Goal: Transaction & Acquisition: Purchase product/service

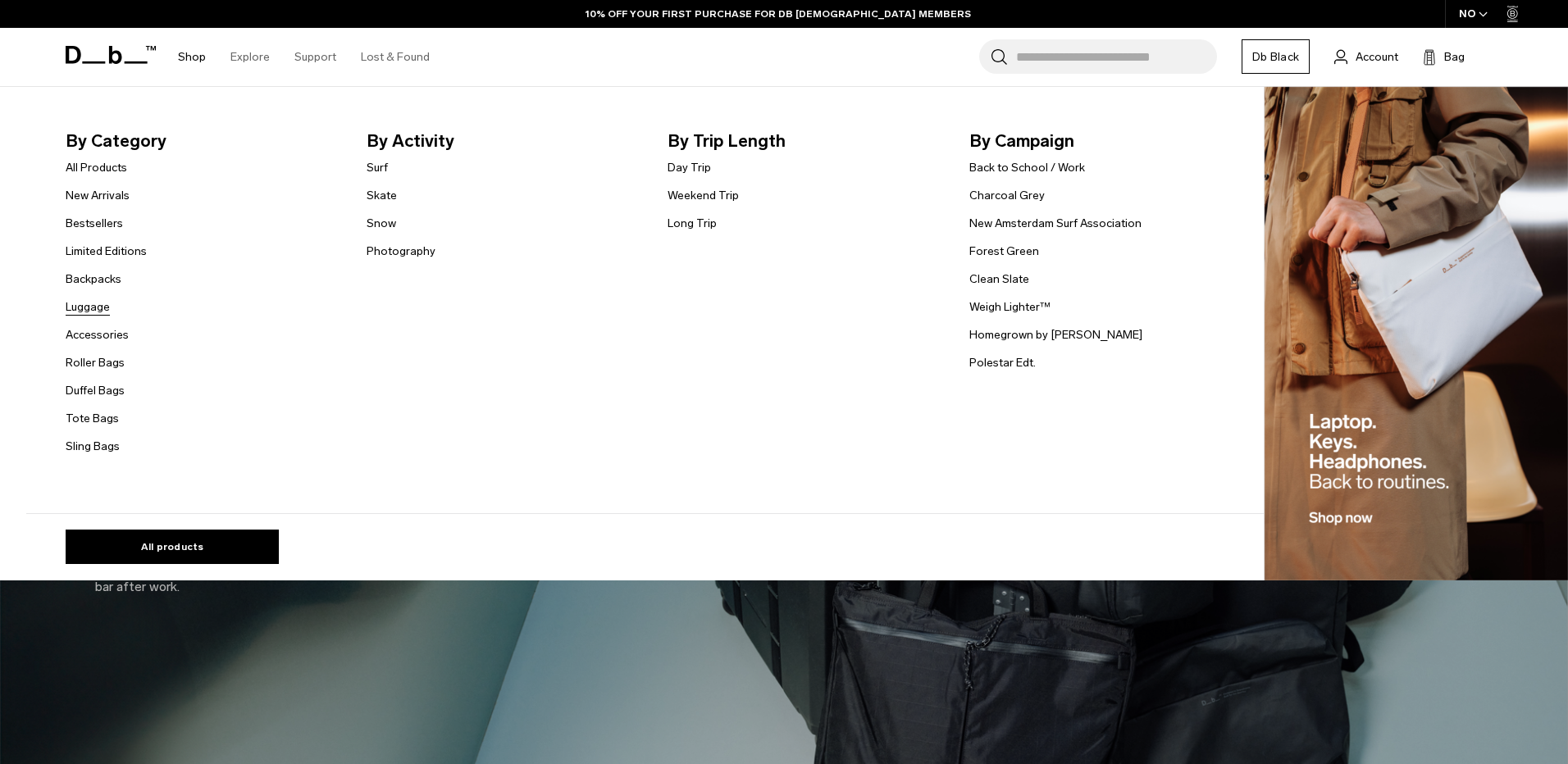
click at [97, 307] on link "Luggage" at bounding box center [88, 307] width 44 height 17
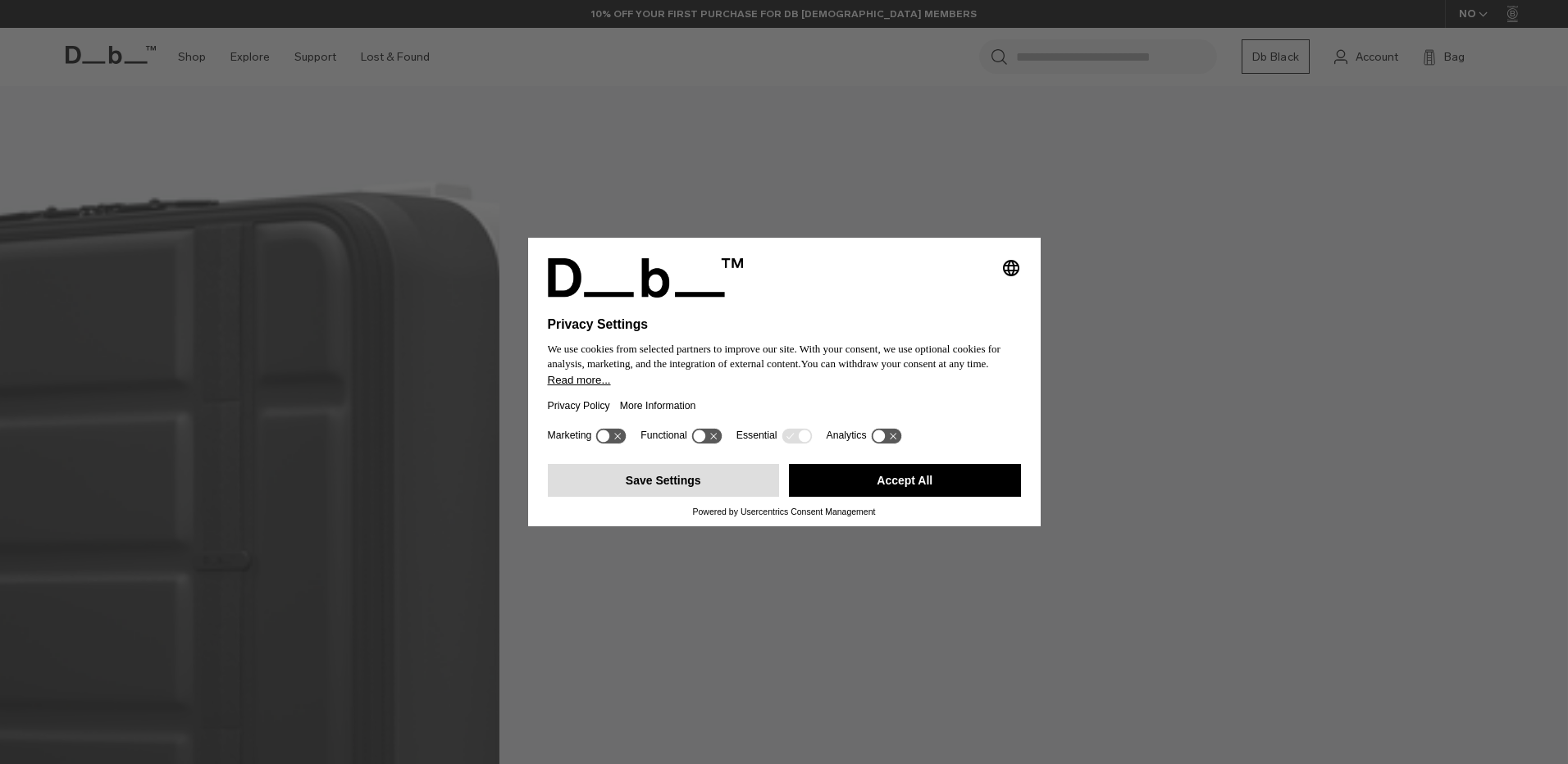
click at [679, 477] on button "Save Settings" at bounding box center [664, 480] width 232 height 33
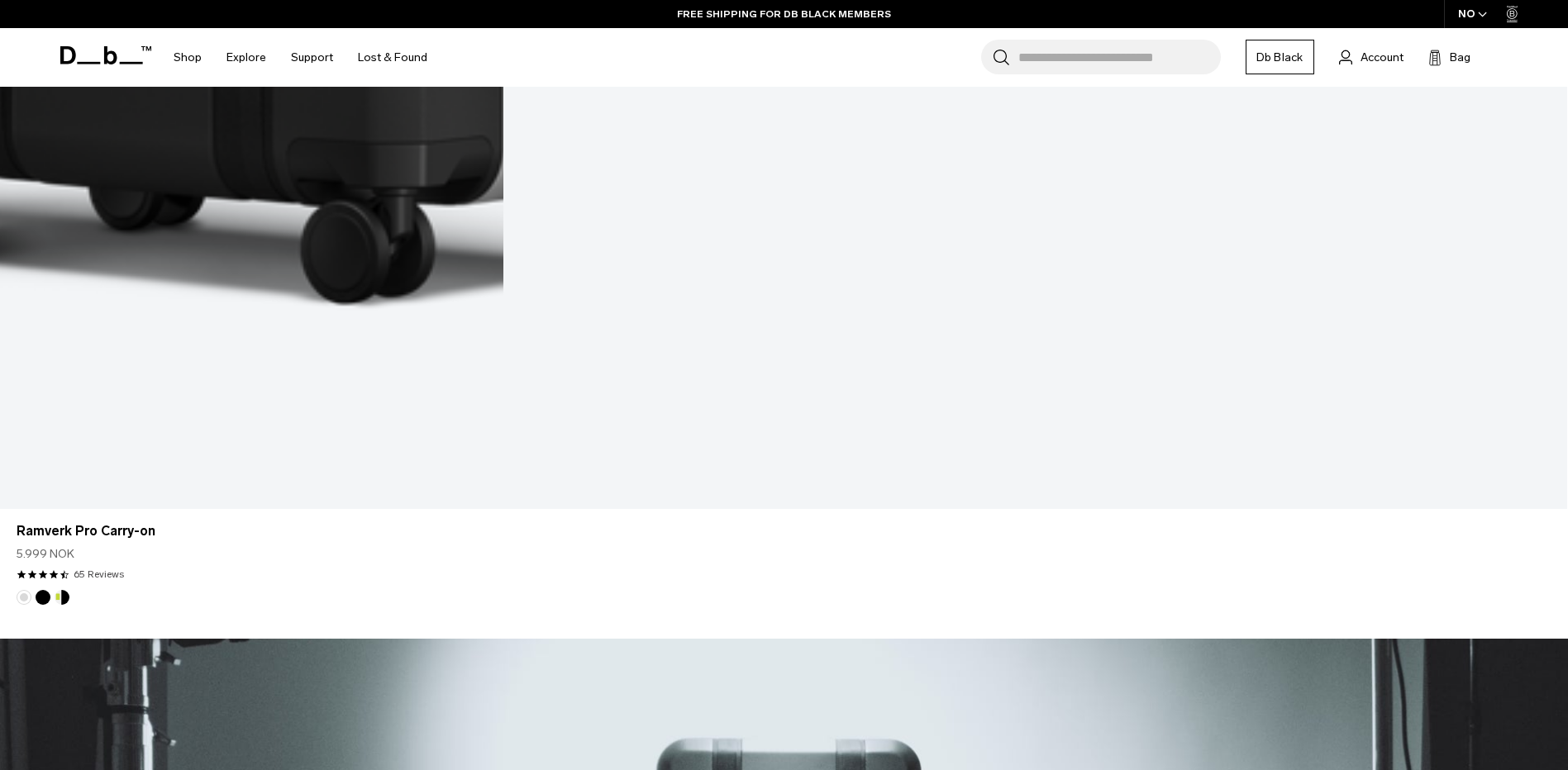
scroll to position [3744, 0]
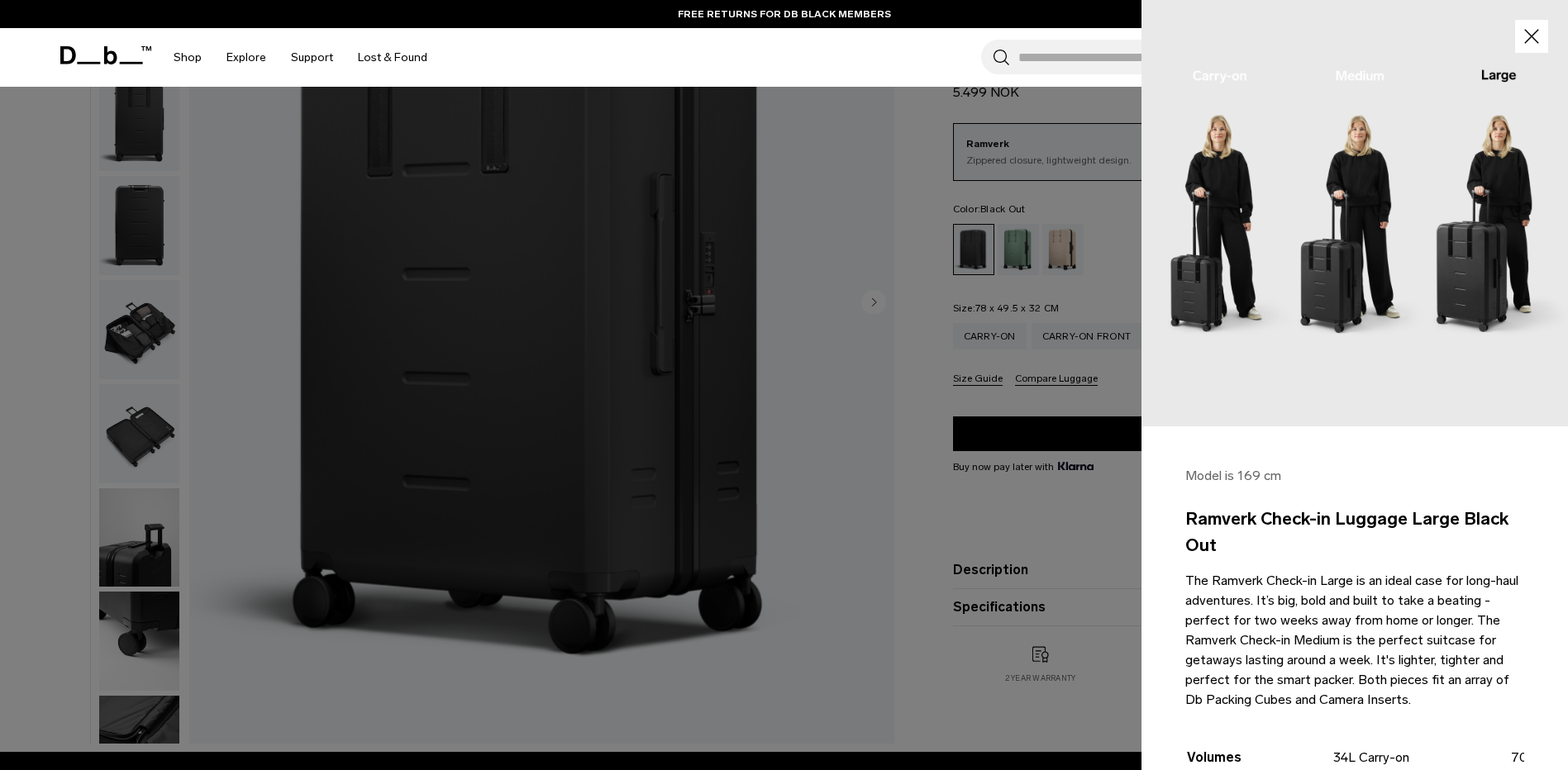
drag, startPoint x: 1530, startPoint y: 33, endPoint x: 1485, endPoint y: 21, distance: 46.6
click at [1485, 21] on img at bounding box center [1355, 213] width 427 height 427
click at [1522, 37] on icon "button" at bounding box center [1532, 37] width 24 height 24
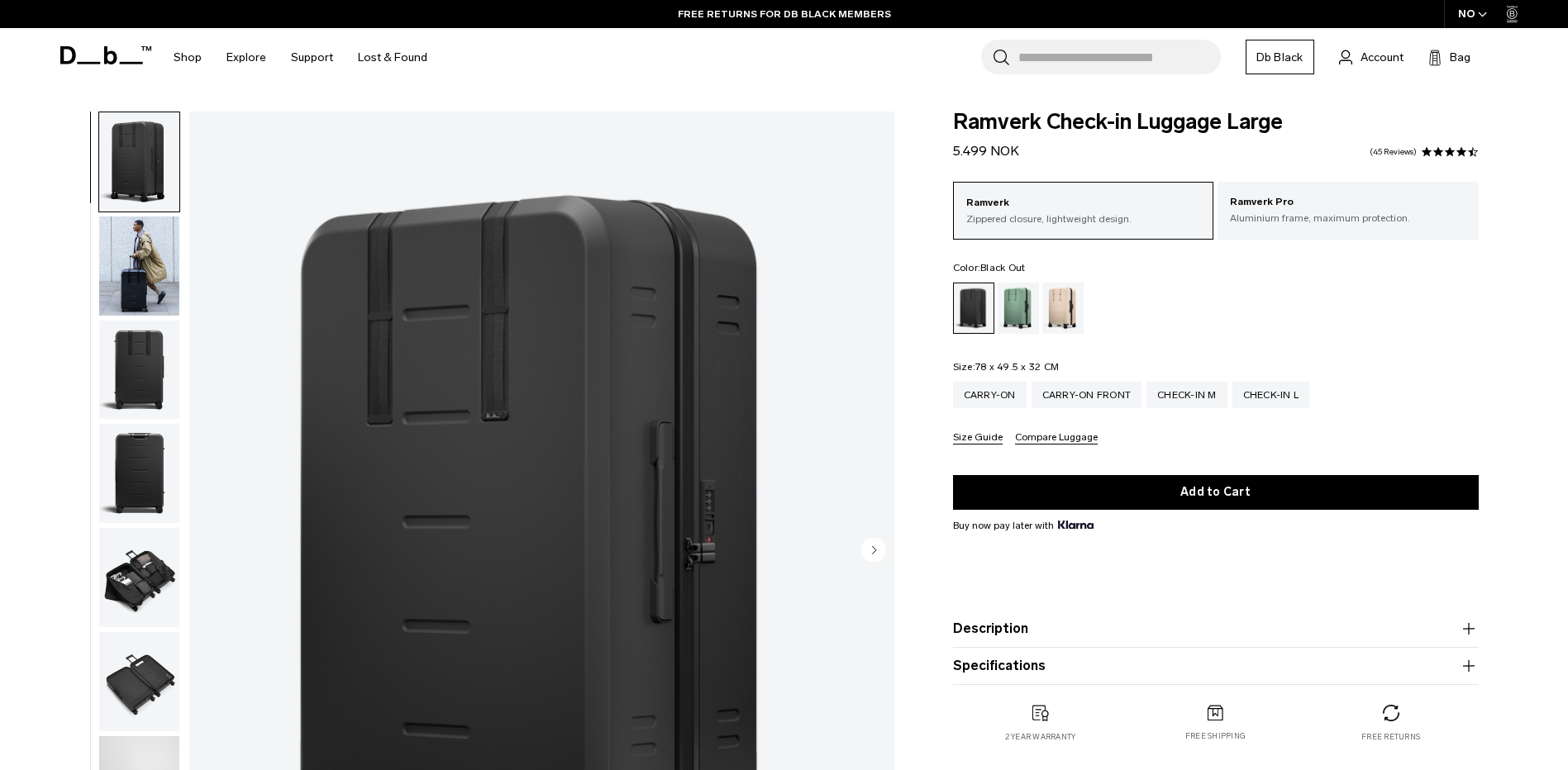
scroll to position [165, 0]
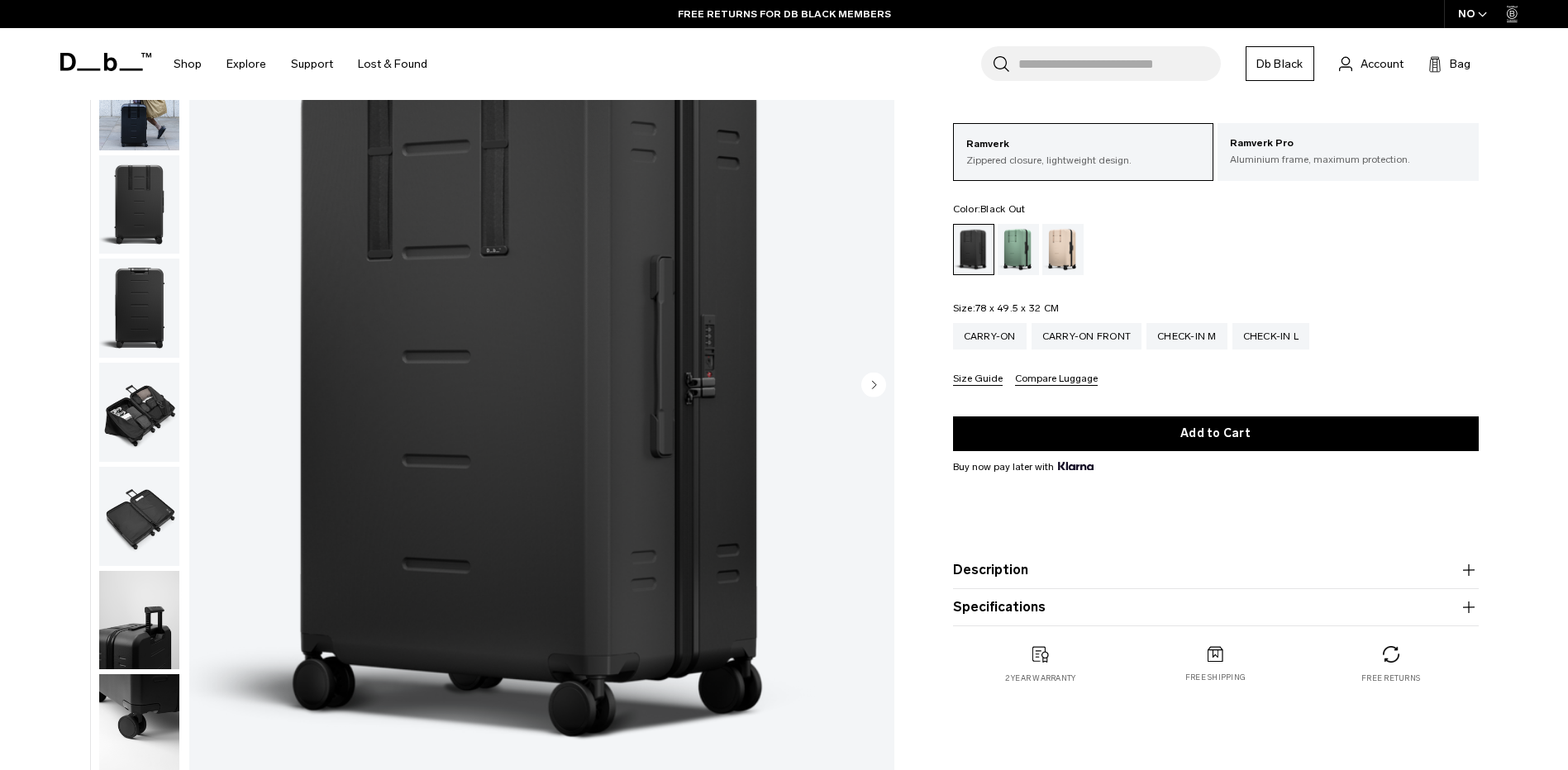
click at [137, 411] on img "button" at bounding box center [139, 412] width 80 height 99
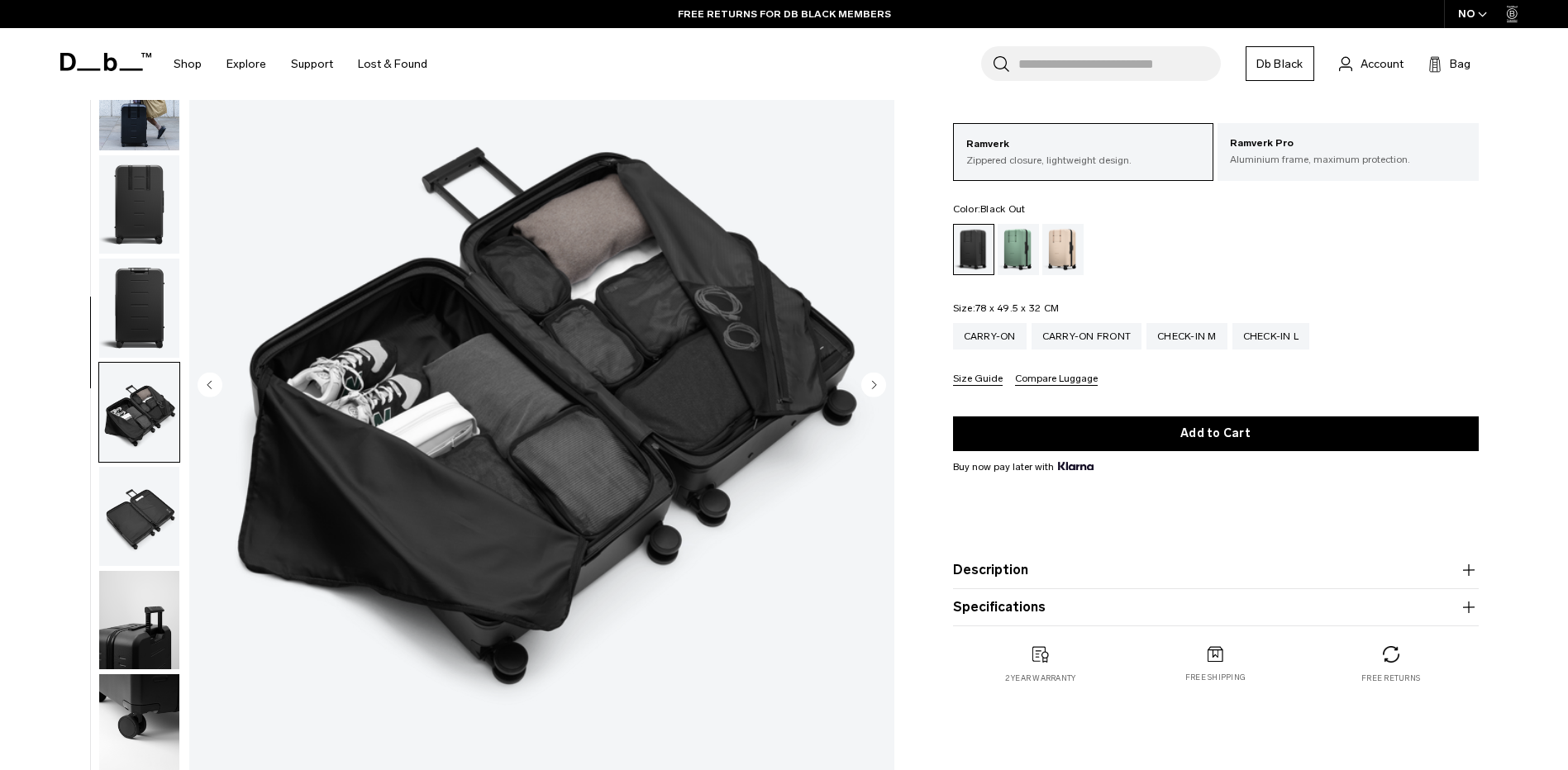
scroll to position [156, 0]
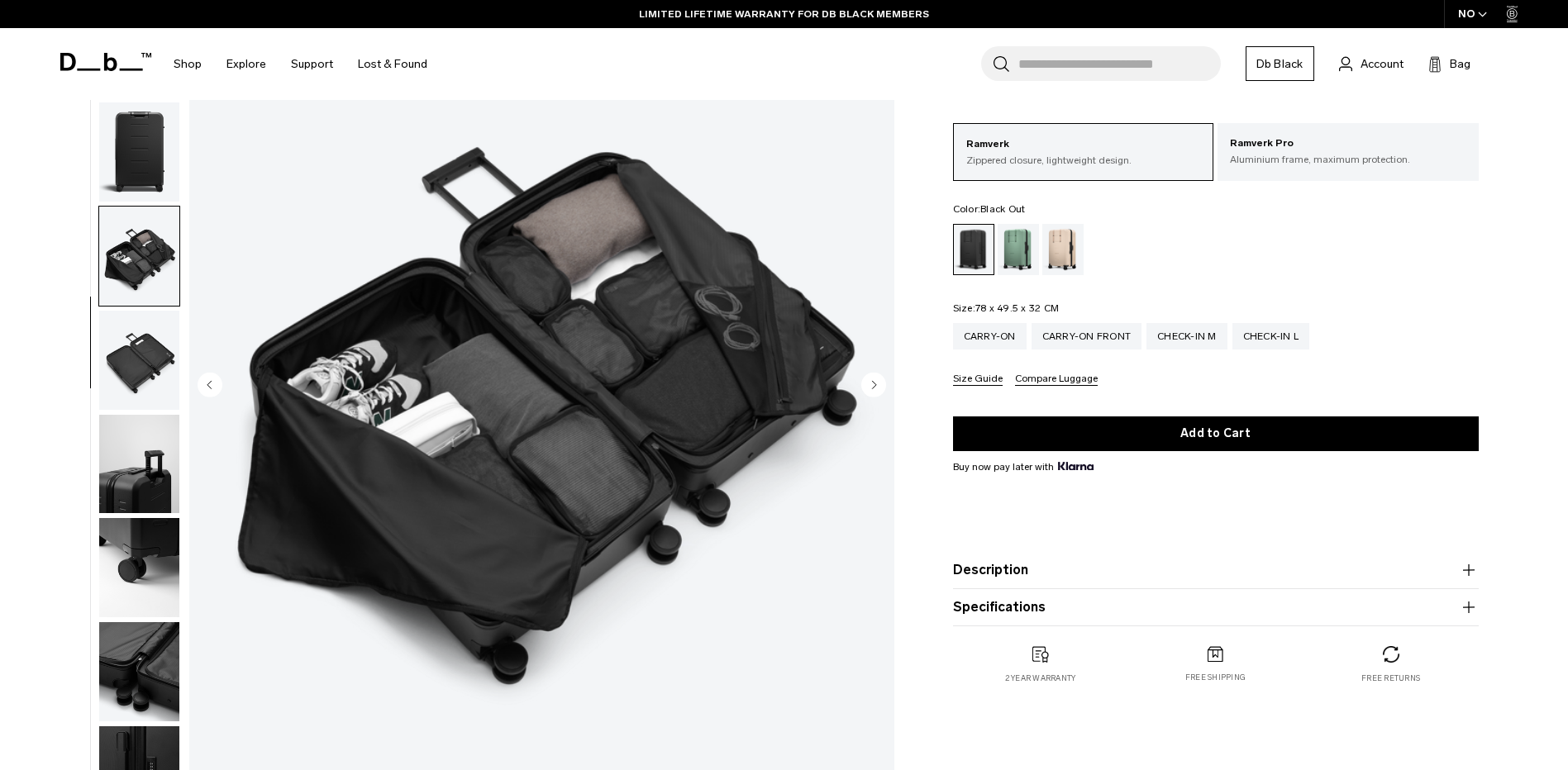
click at [150, 469] on img "button" at bounding box center [139, 464] width 80 height 99
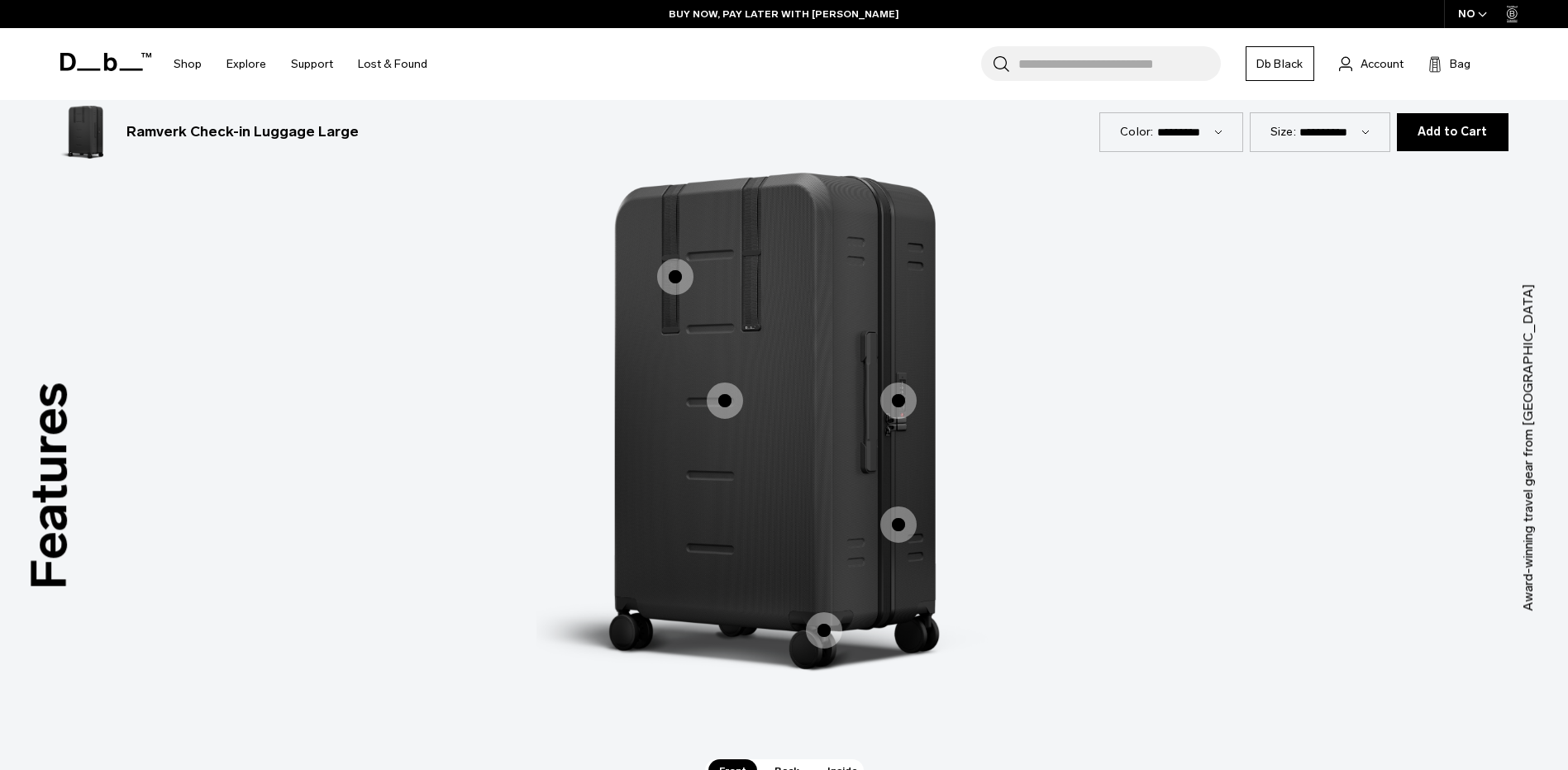
scroll to position [1570, 0]
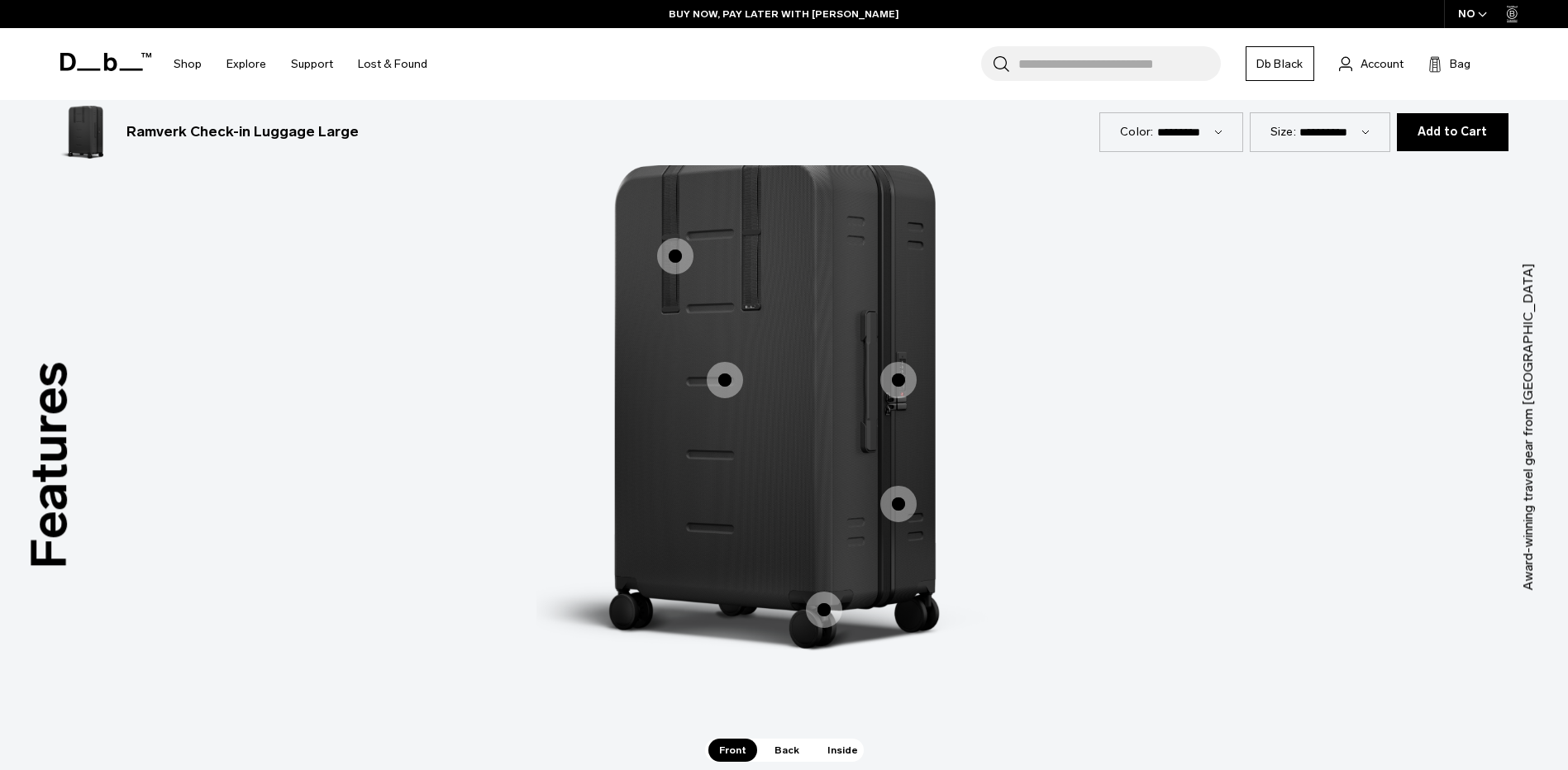
click at [900, 379] on span "1 / 3" at bounding box center [898, 380] width 37 height 37
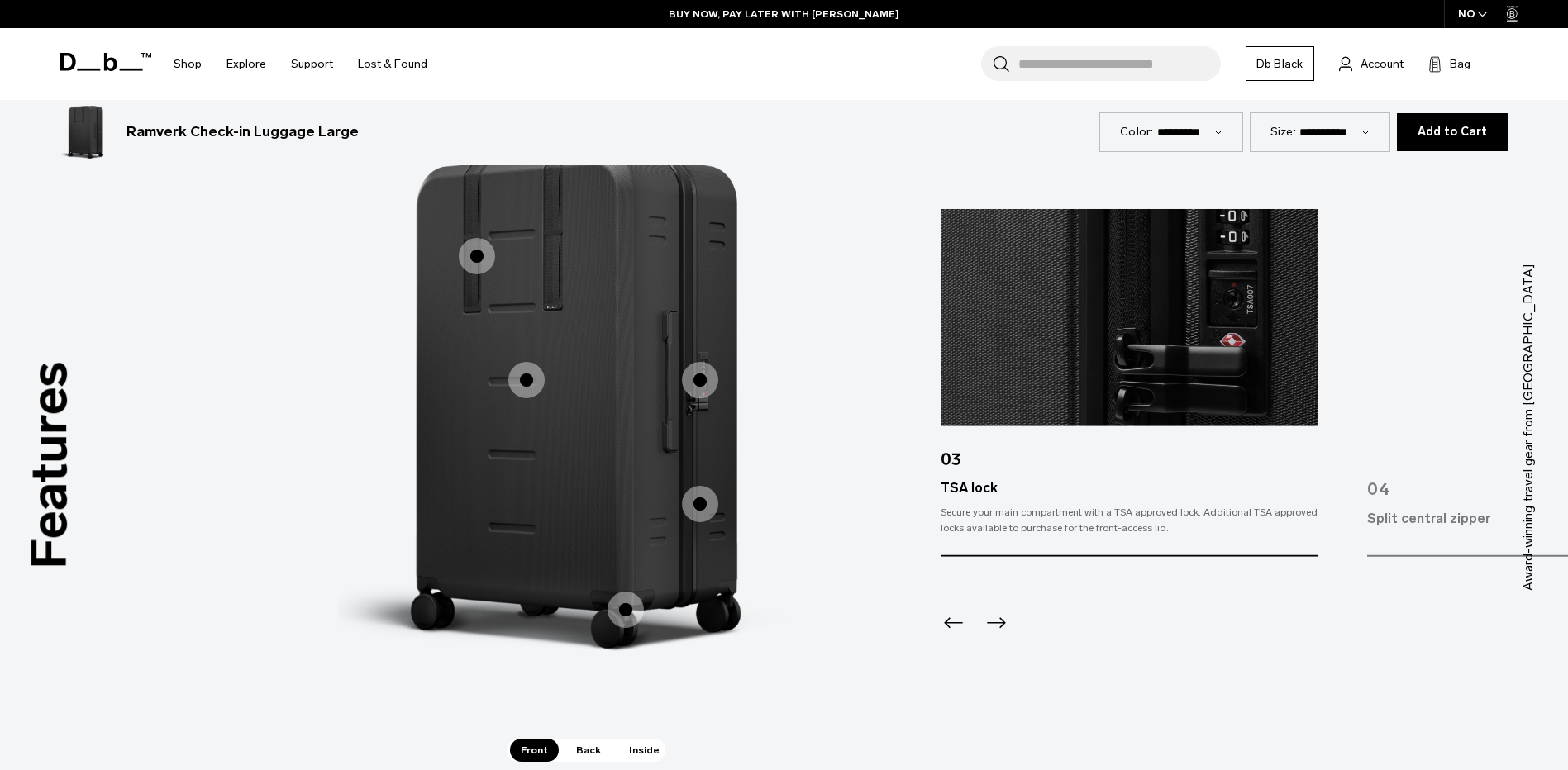
click at [699, 508] on span "1 / 3" at bounding box center [700, 503] width 37 height 37
